Goal: Information Seeking & Learning: Learn about a topic

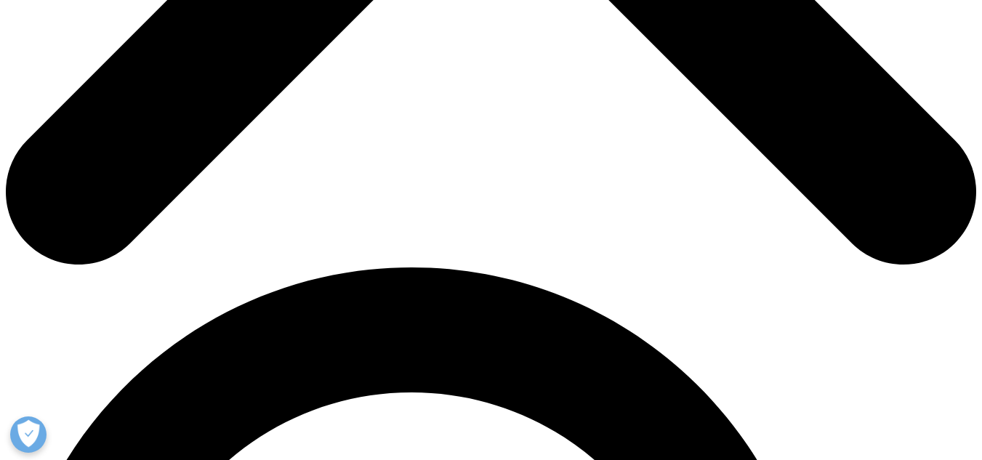
scroll to position [246, 858]
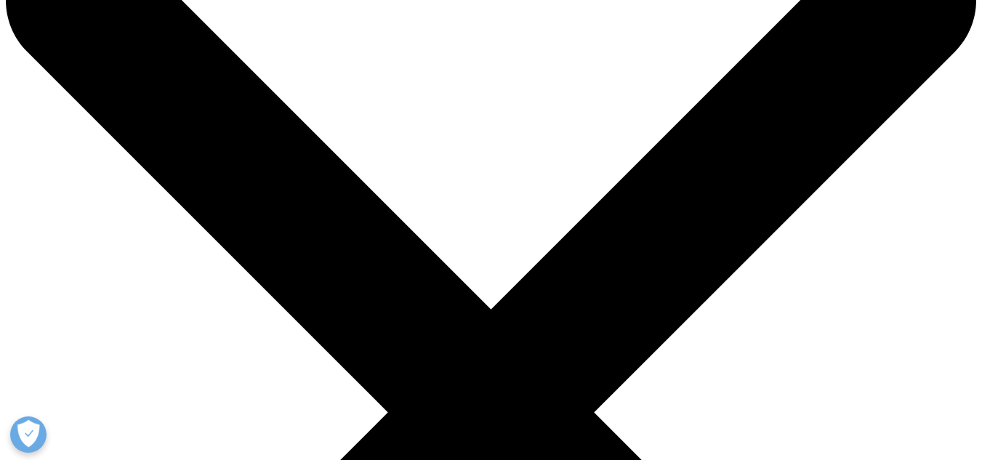
scroll to position [73, 0]
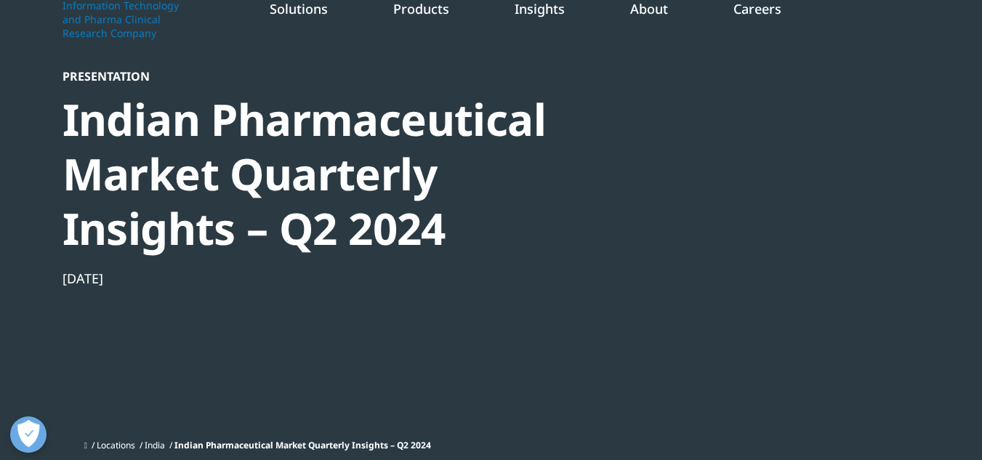
click at [766, 202] on div at bounding box center [780, 232] width 281 height 327
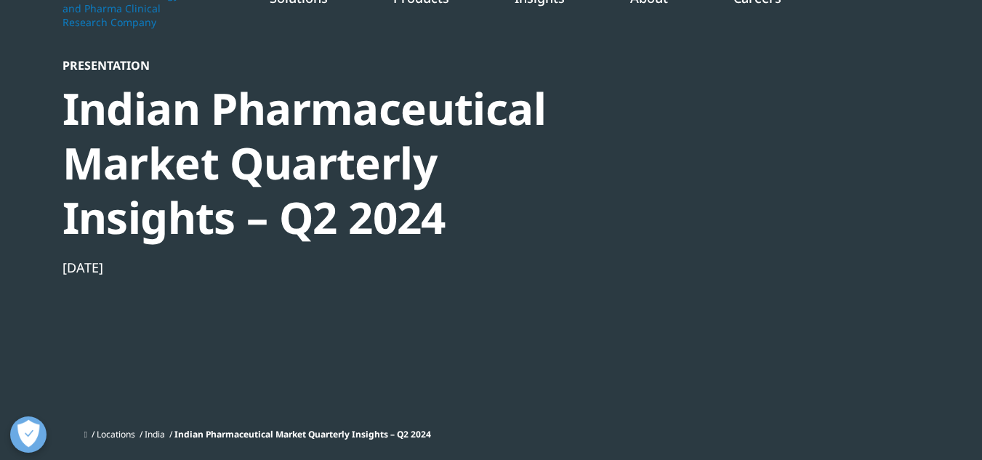
scroll to position [0, 0]
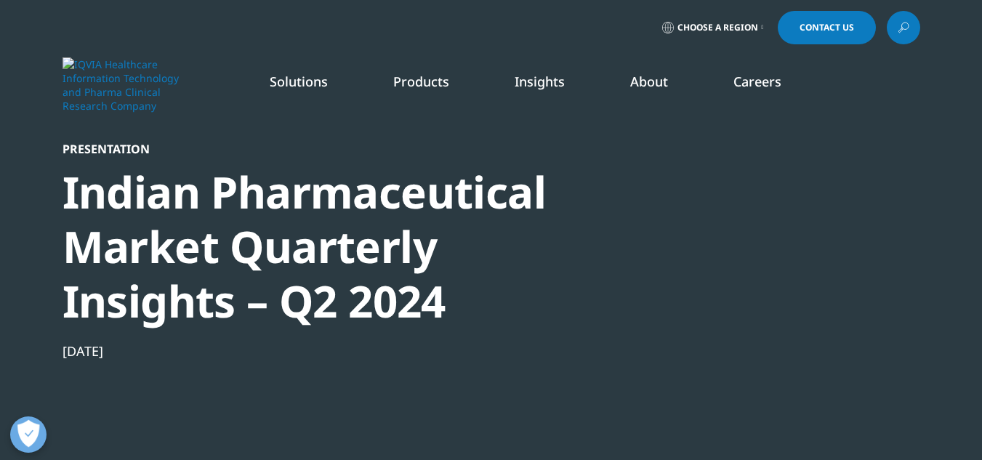
click at [485, 213] on h5 "INSTITUTE REPORT" at bounding box center [516, 187] width 135 height 51
click at [484, 283] on link "READ MORE" at bounding box center [520, 276] width 142 height 12
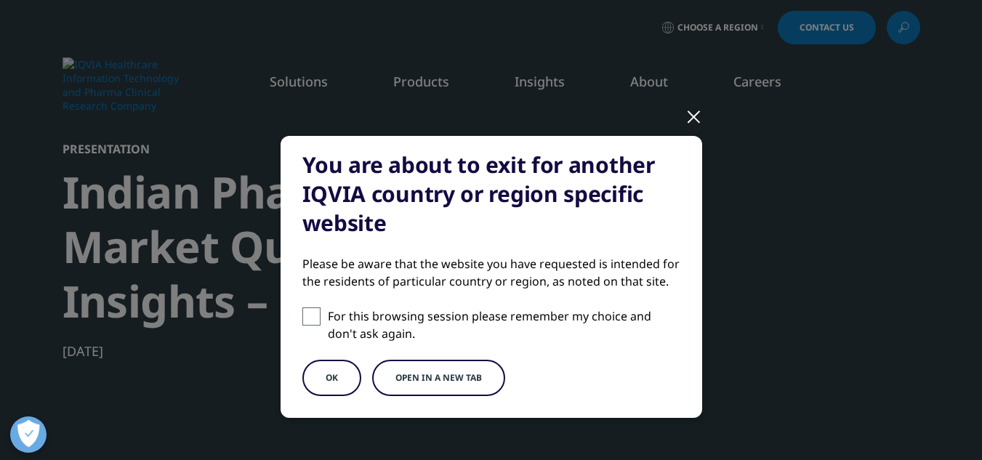
click at [688, 119] on div at bounding box center [694, 116] width 17 height 40
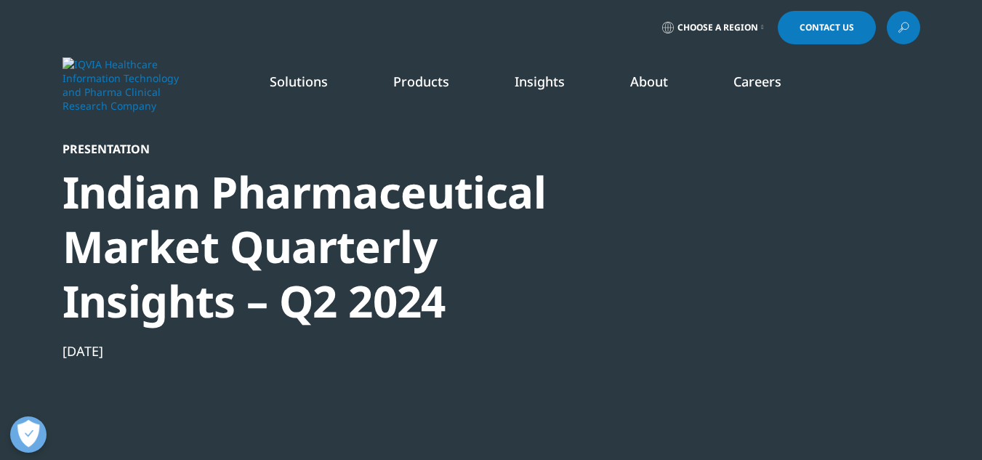
click at [711, 26] on span "Choose a Region" at bounding box center [718, 28] width 81 height 12
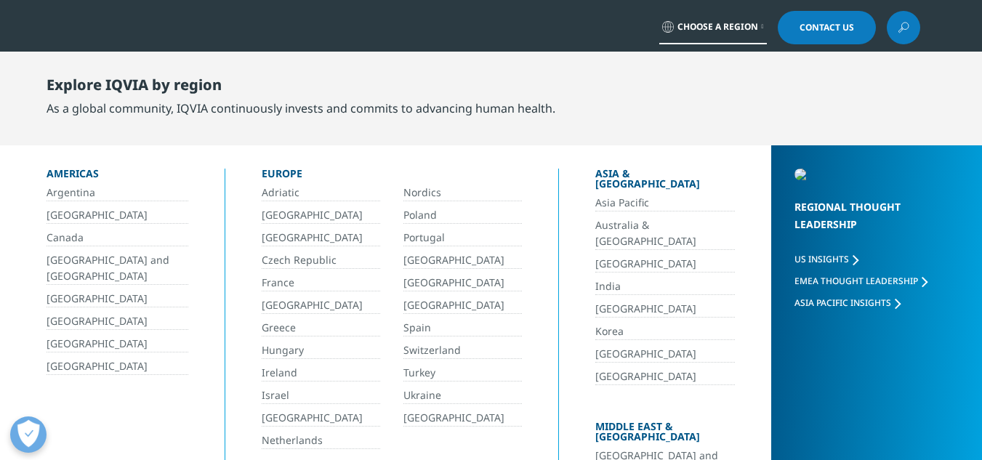
click at [595, 278] on link "India" at bounding box center [665, 286] width 140 height 17
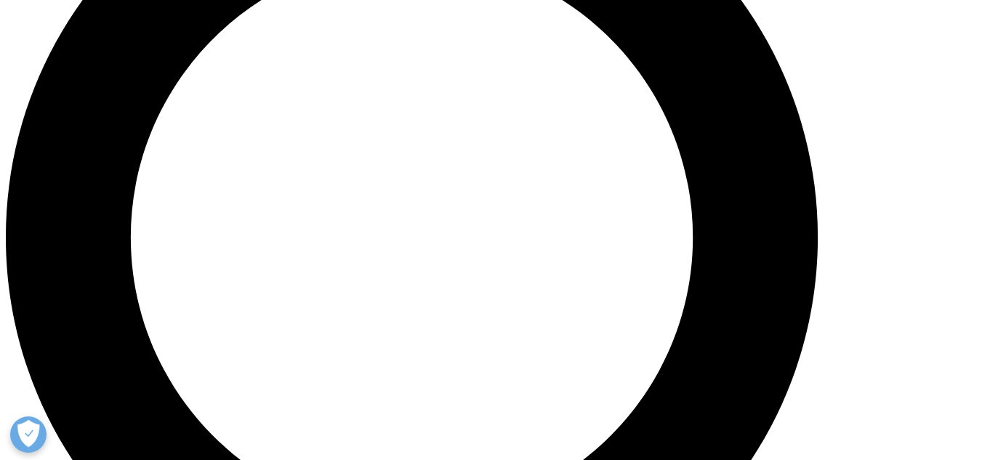
scroll to position [1236, 0]
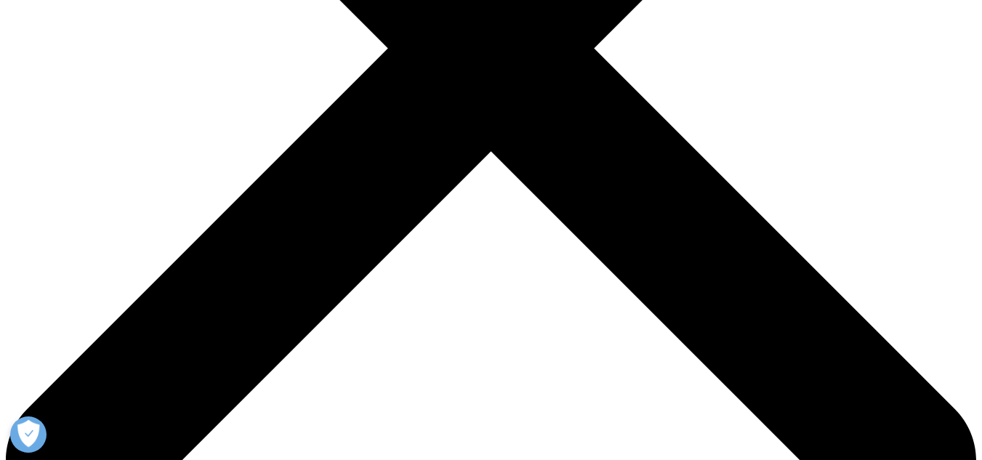
scroll to position [435, 0]
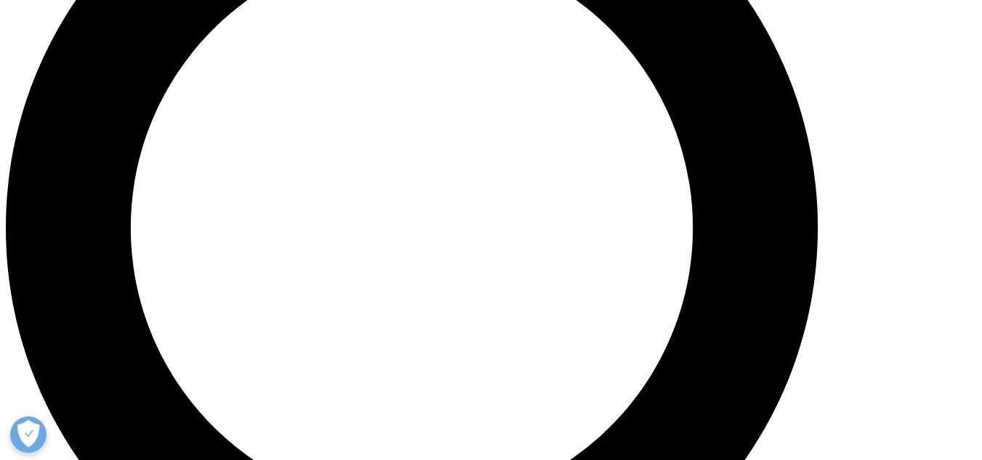
scroll to position [1234, 0]
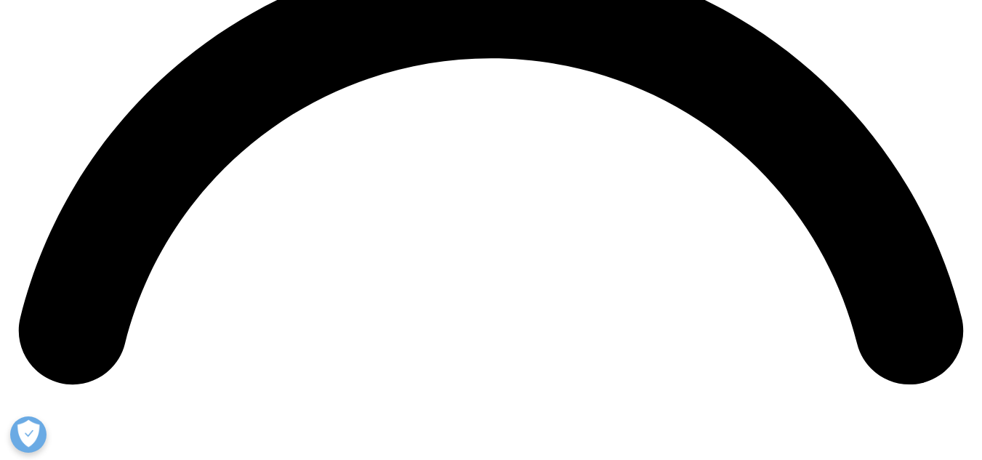
scroll to position [2065, 0]
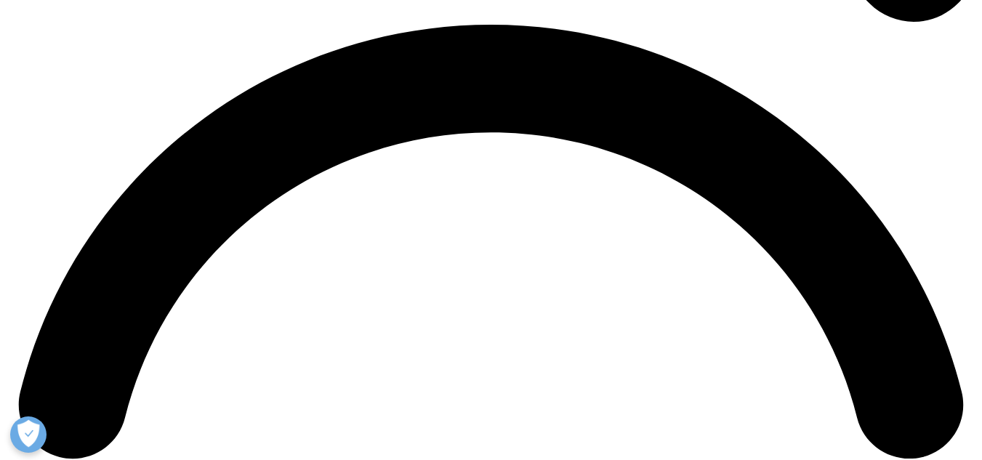
scroll to position [2044, 0]
